Goal: Task Accomplishment & Management: Manage account settings

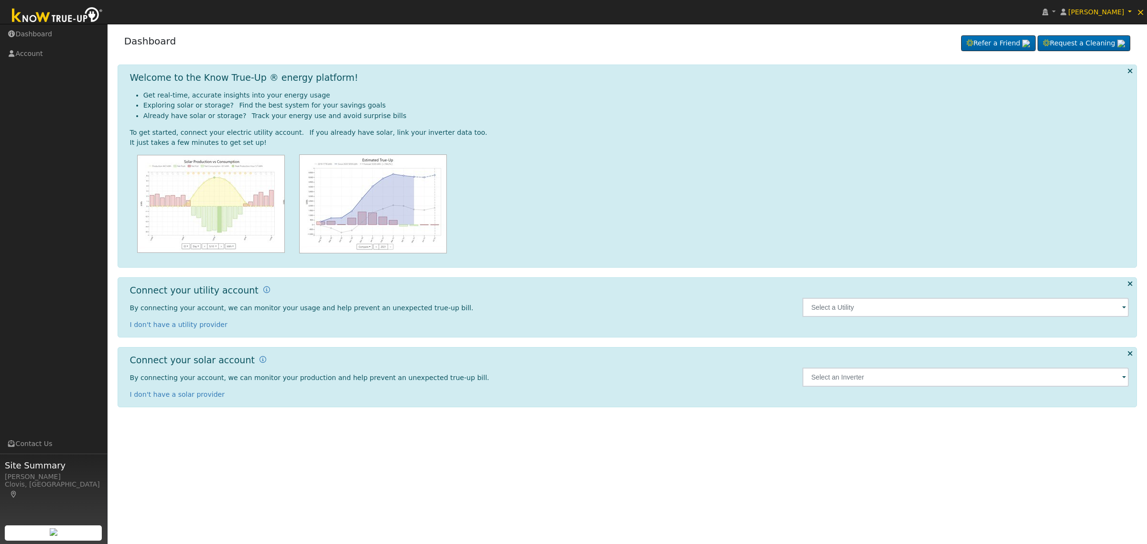
click at [1122, 308] on span at bounding box center [1124, 307] width 4 height 11
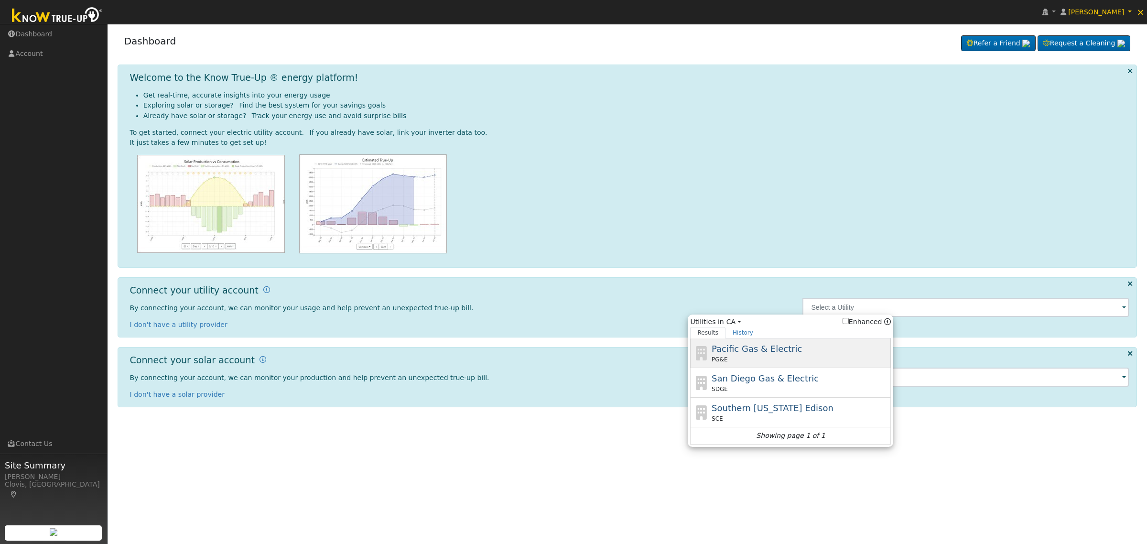
click at [785, 352] on span "Pacific Gas & Electric" at bounding box center [756, 349] width 90 height 10
type input "PG&E"
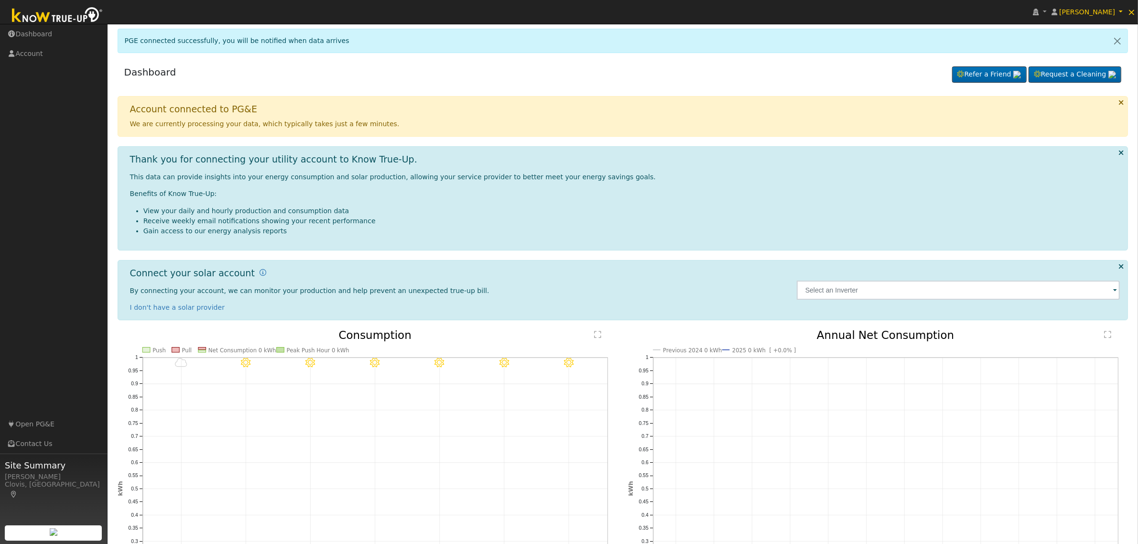
click at [75, 12] on img at bounding box center [57, 16] width 100 height 22
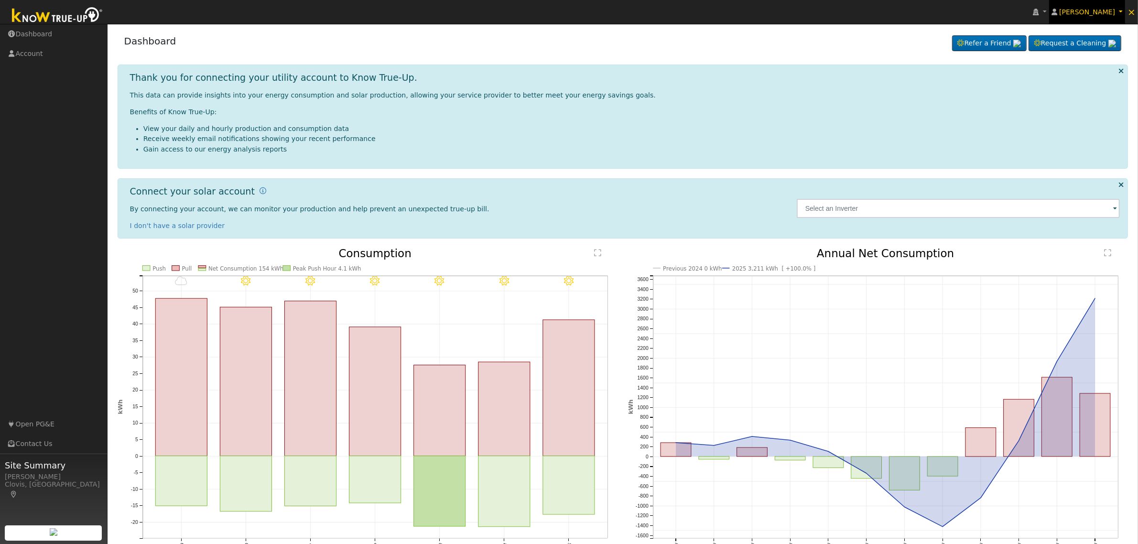
click at [1104, 14] on span "[PERSON_NAME]" at bounding box center [1087, 12] width 56 height 8
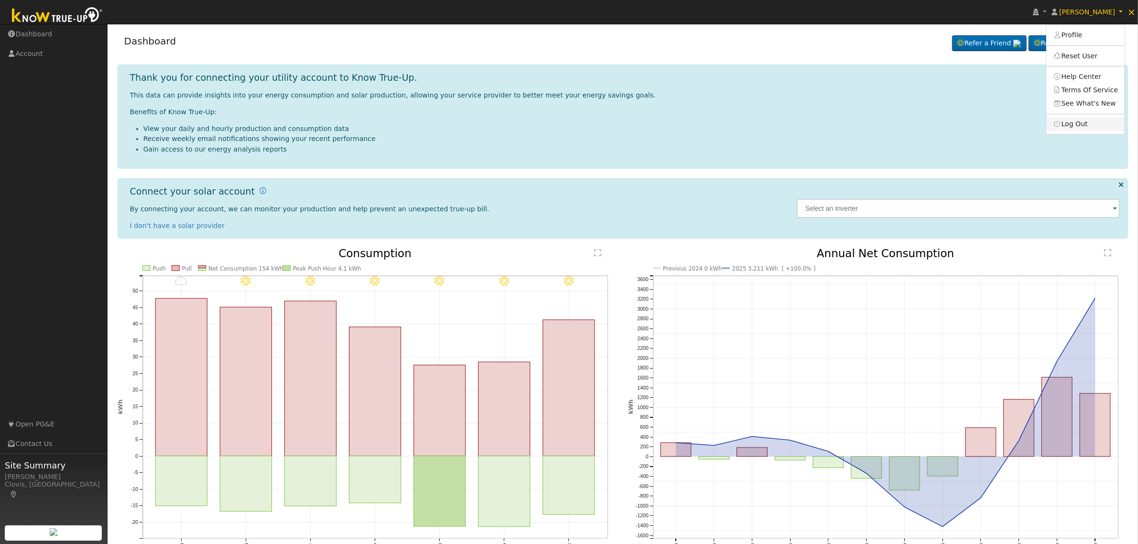
click at [1102, 123] on link "Log Out" at bounding box center [1085, 124] width 78 height 13
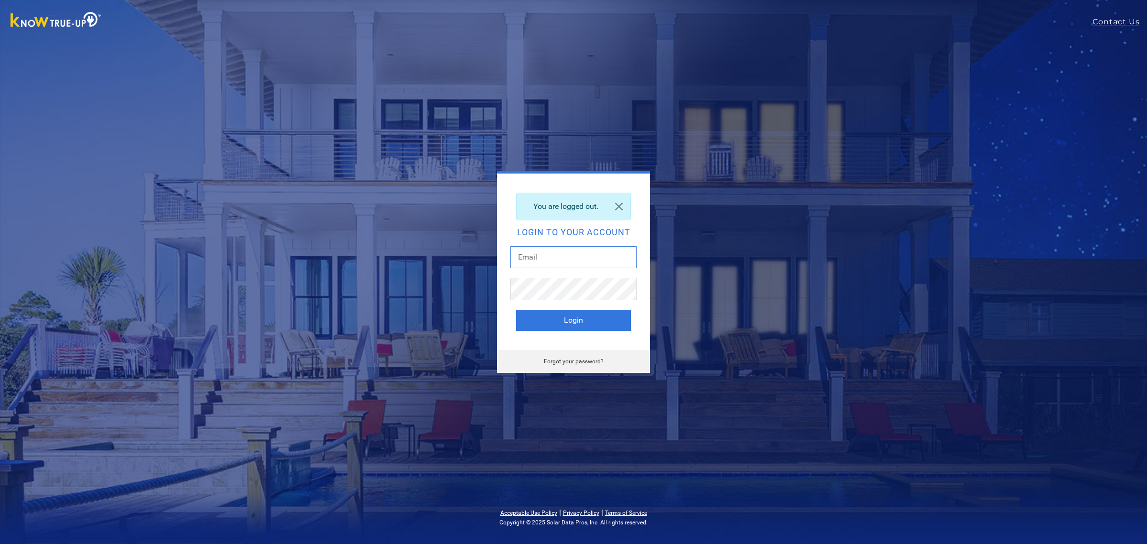
click at [589, 261] on input "text" at bounding box center [573, 257] width 126 height 22
type input "[EMAIL_ADDRESS][DOMAIN_NAME]"
click at [572, 319] on button "Login" at bounding box center [573, 320] width 115 height 21
